Goal: Transaction & Acquisition: Purchase product/service

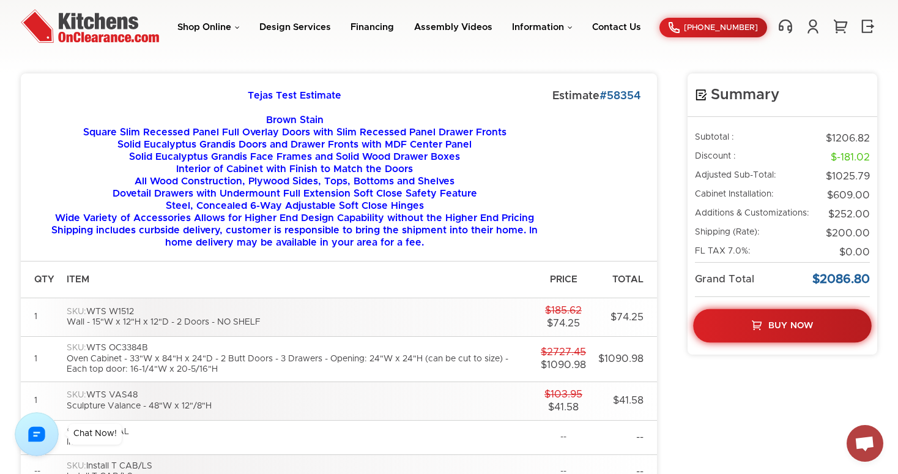
click at [782, 327] on span "Buy Now" at bounding box center [790, 325] width 45 height 9
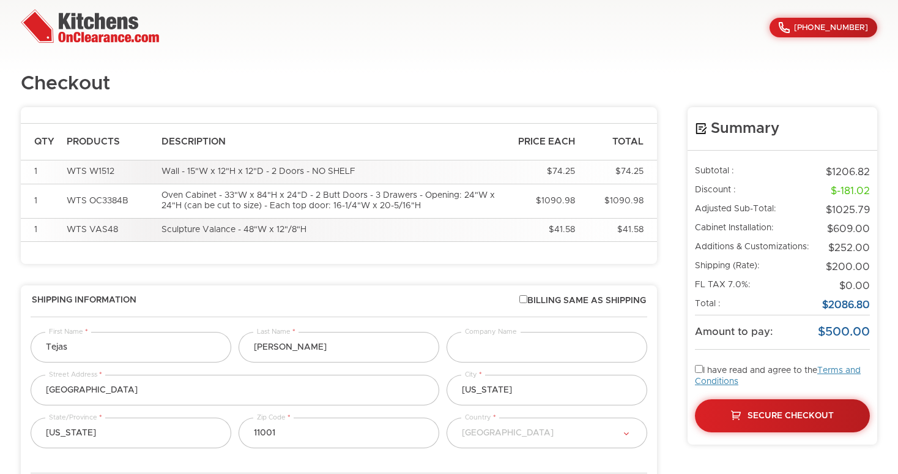
select select "223"
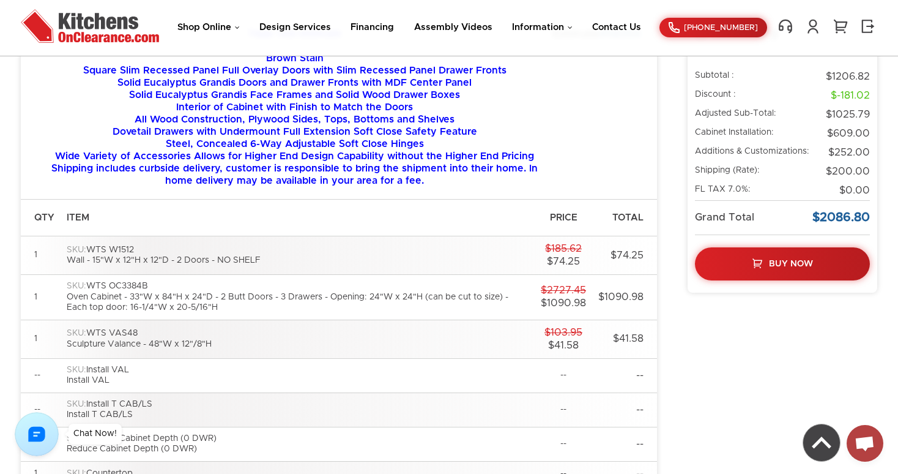
scroll to position [54, 0]
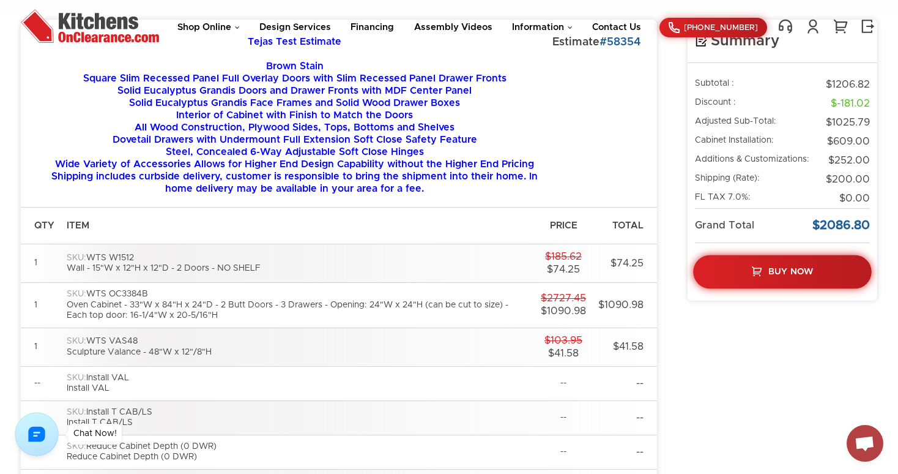
click at [825, 270] on link "Buy Now" at bounding box center [782, 272] width 179 height 34
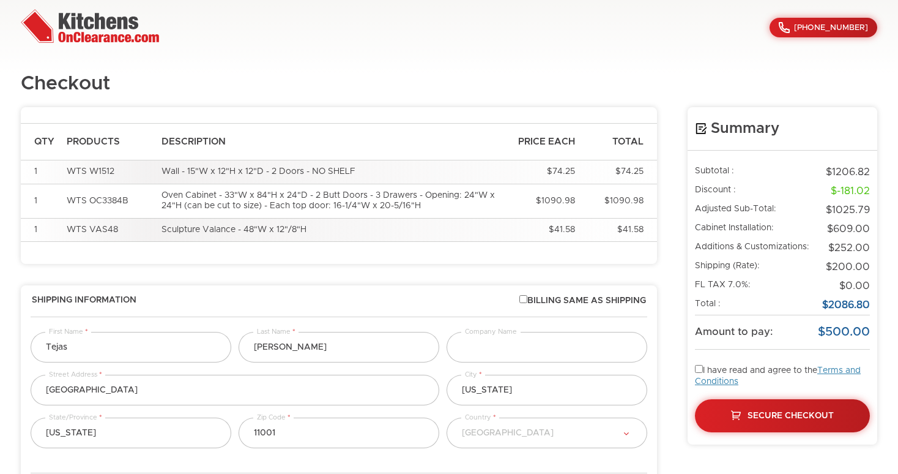
select select "223"
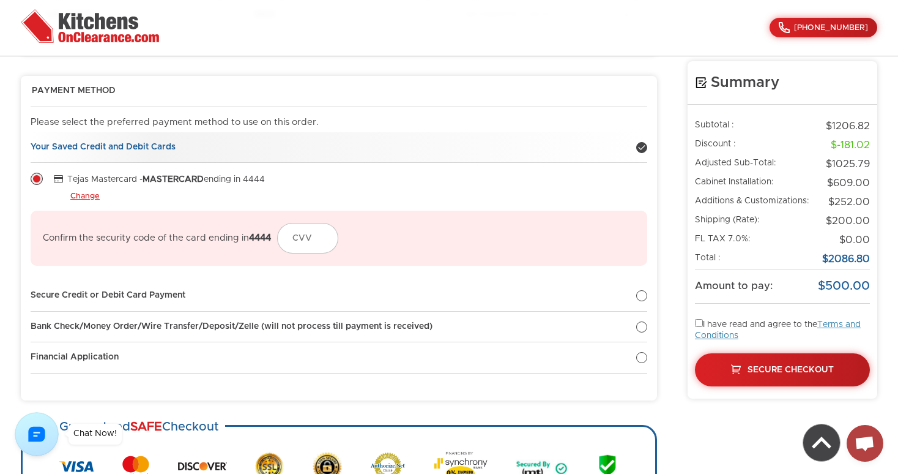
scroll to position [603, 0]
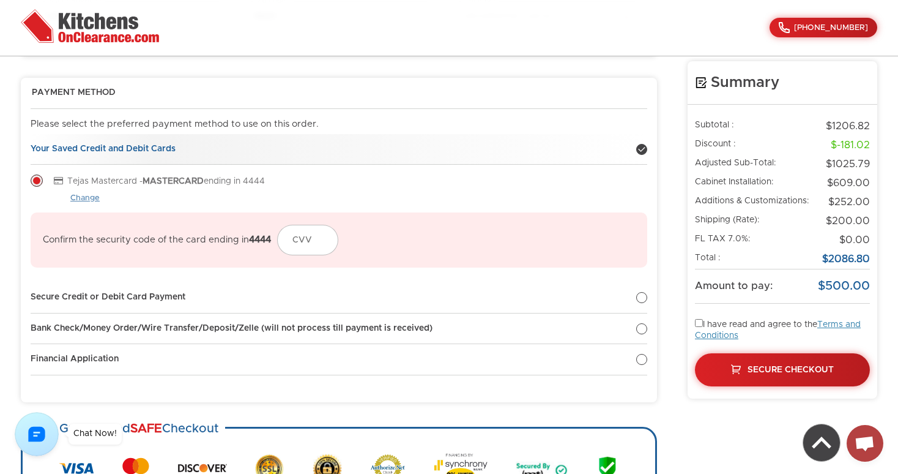
click at [91, 197] on link "Change" at bounding box center [84, 198] width 29 height 10
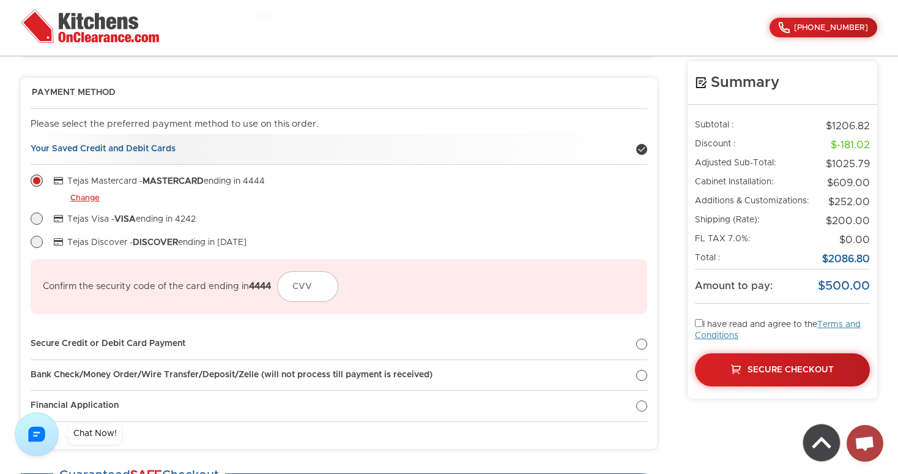
click at [40, 241] on label at bounding box center [37, 245] width 12 height 9
radio input "true"
click at [37, 223] on label at bounding box center [37, 222] width 12 height 9
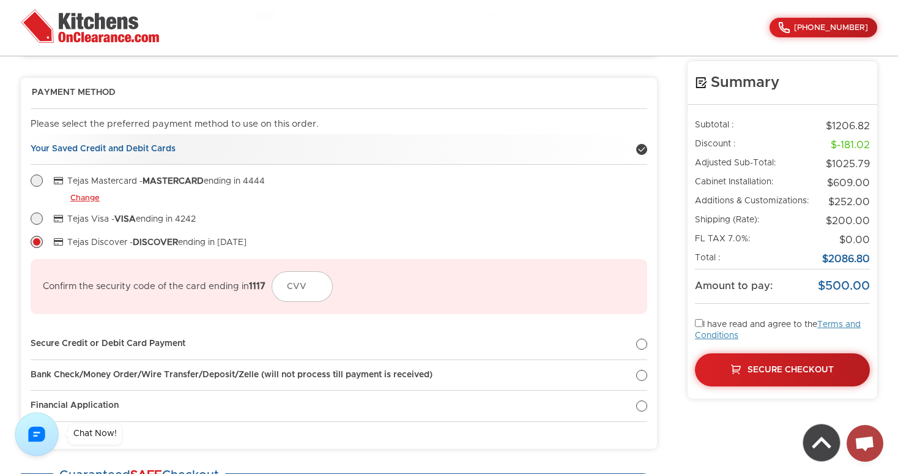
radio input "true"
click at [37, 184] on label at bounding box center [37, 184] width 12 height 9
radio input "true"
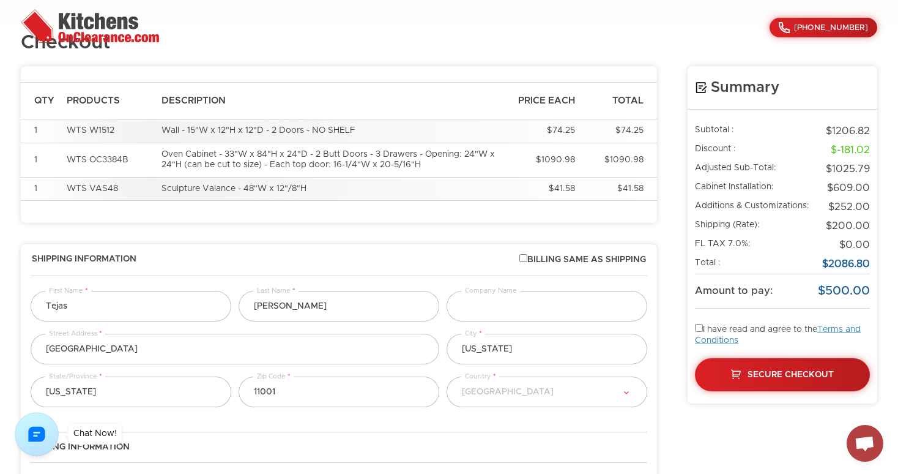
scroll to position [44, 0]
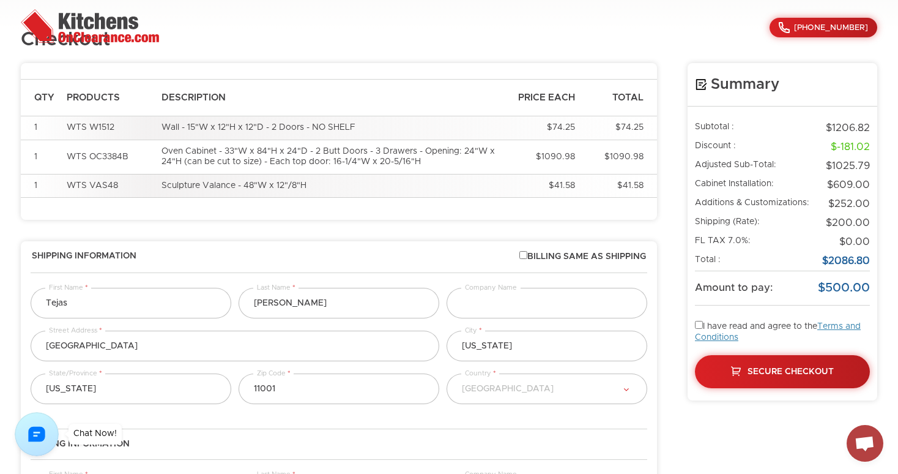
click at [523, 255] on input "checkbox" at bounding box center [523, 255] width 8 height 8
checkbox input "true"
select select "223"
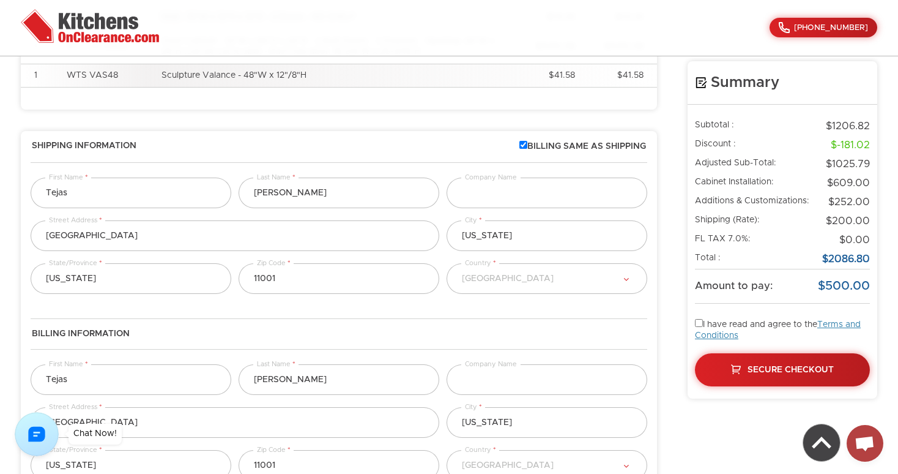
scroll to position [143, 0]
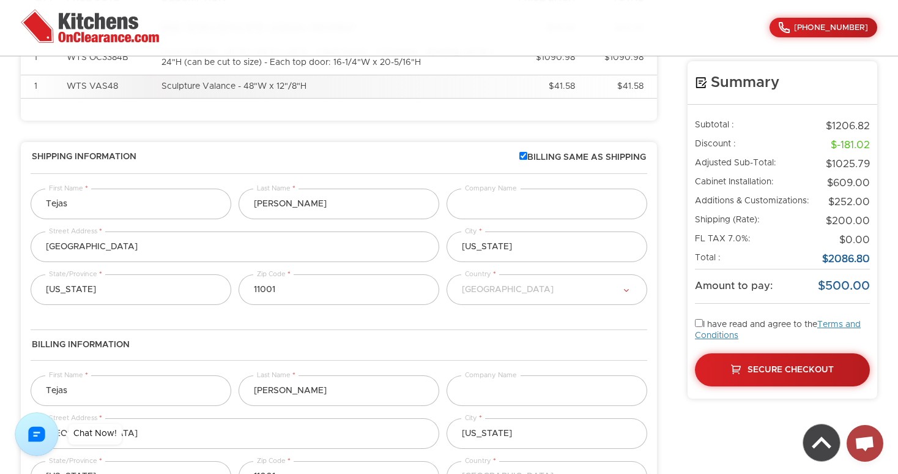
click at [523, 152] on input "checkbox" at bounding box center [523, 156] width 8 height 8
checkbox input "false"
select select "223"
click at [523, 152] on input "checkbox" at bounding box center [523, 156] width 8 height 8
checkbox input "true"
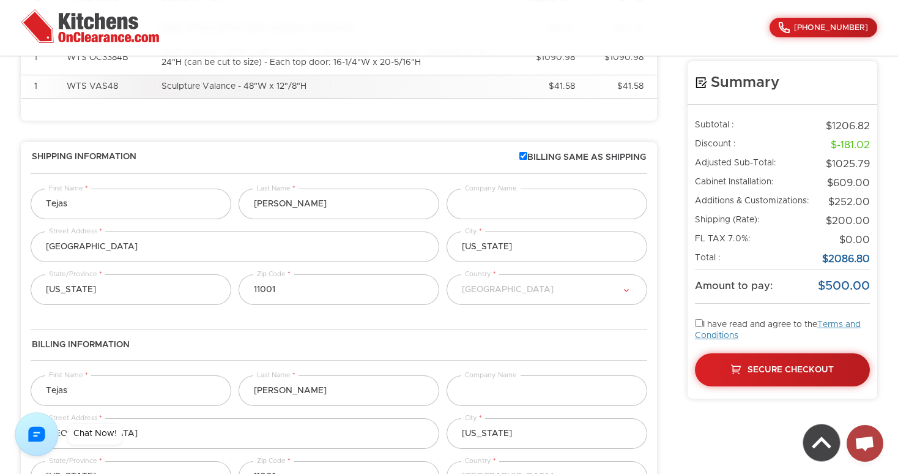
select select "223"
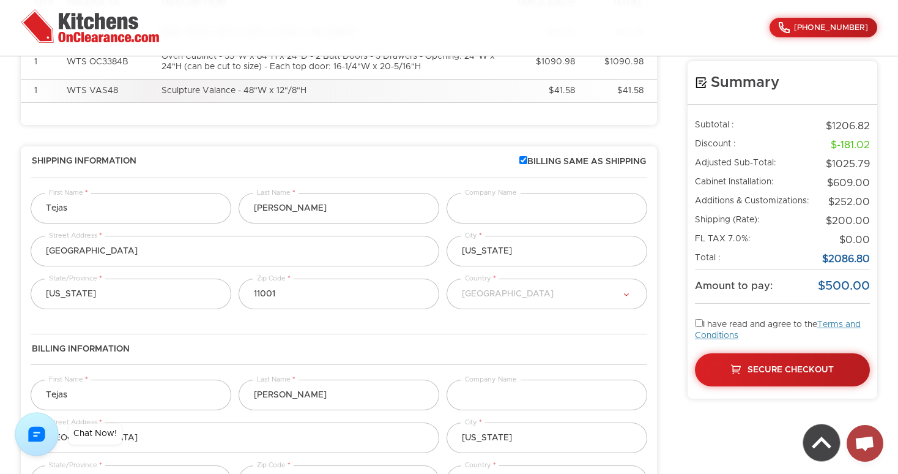
scroll to position [0, 0]
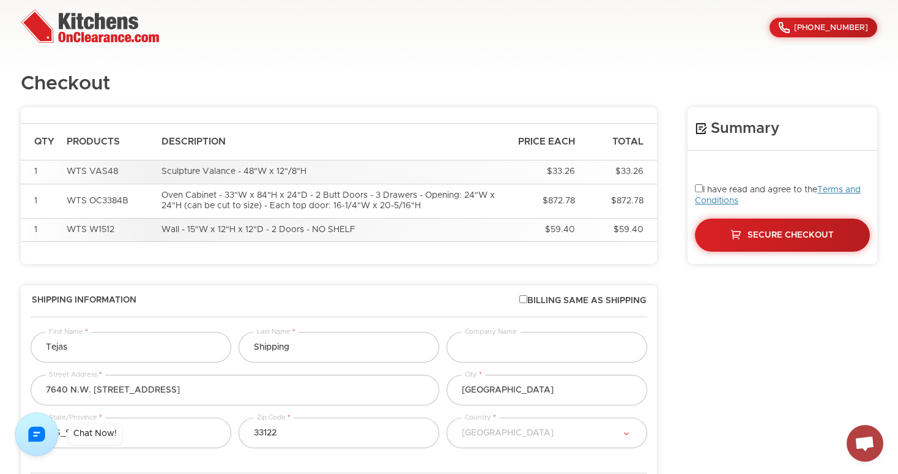
select select "223"
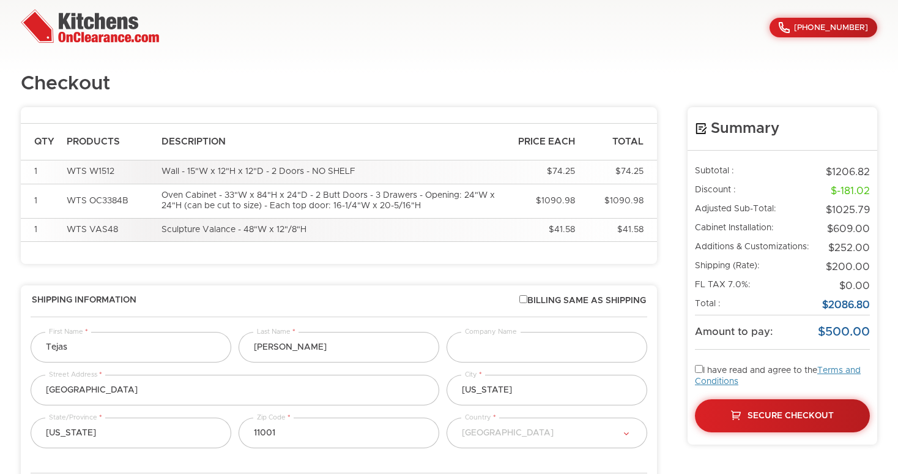
select select "223"
